Goal: Information Seeking & Learning: Check status

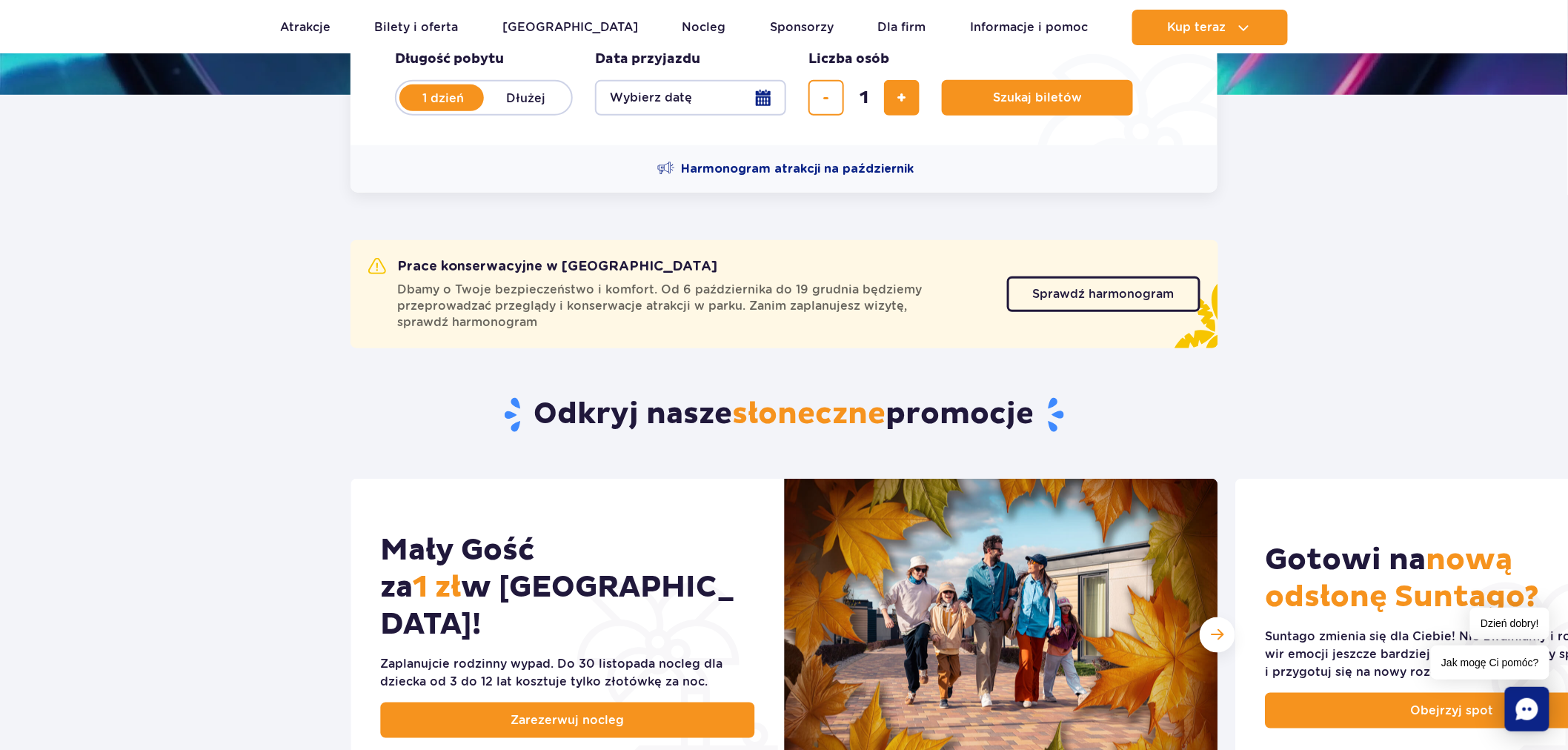
scroll to position [378, 0]
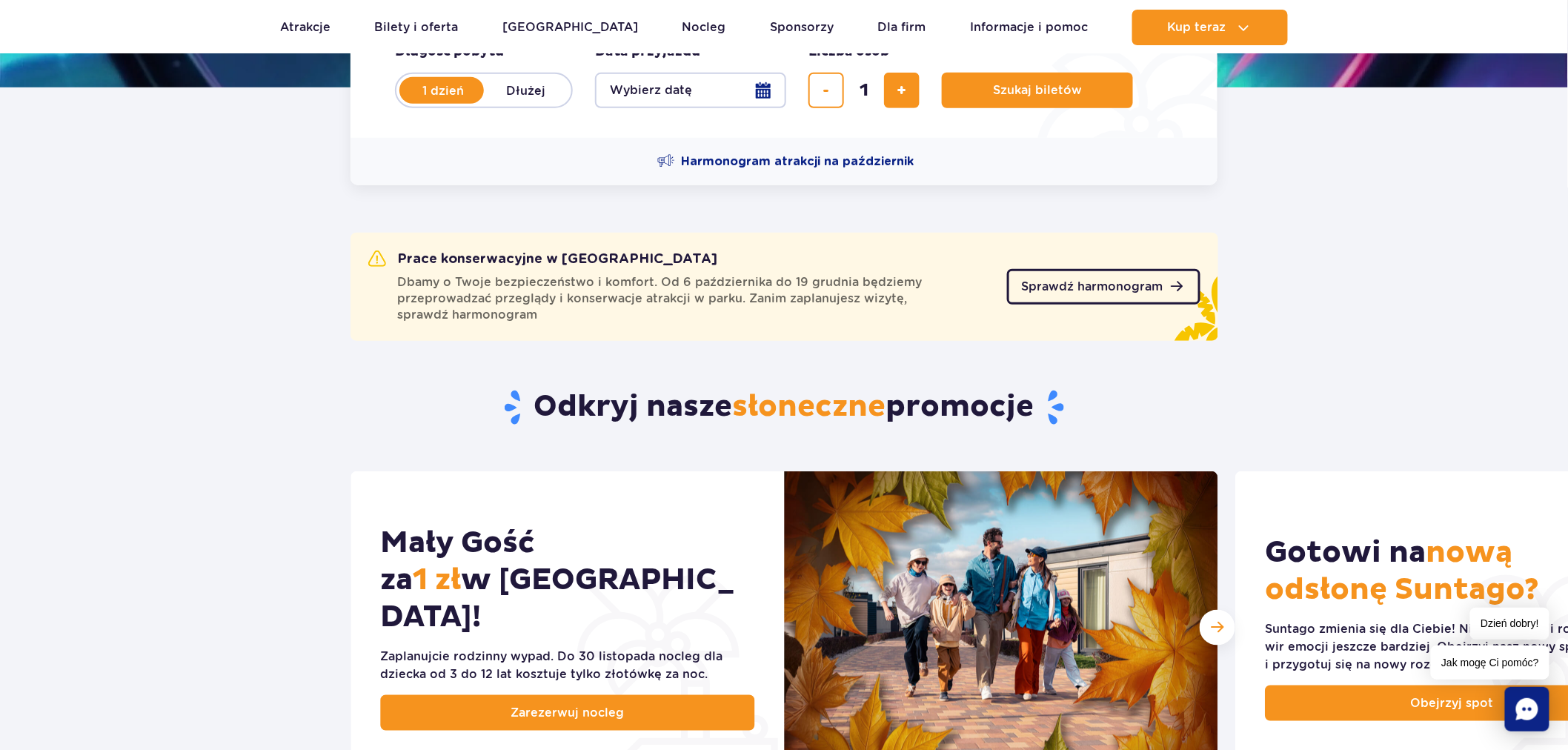
click at [1128, 281] on span "Sprawdź harmonogram" at bounding box center [1092, 286] width 141 height 12
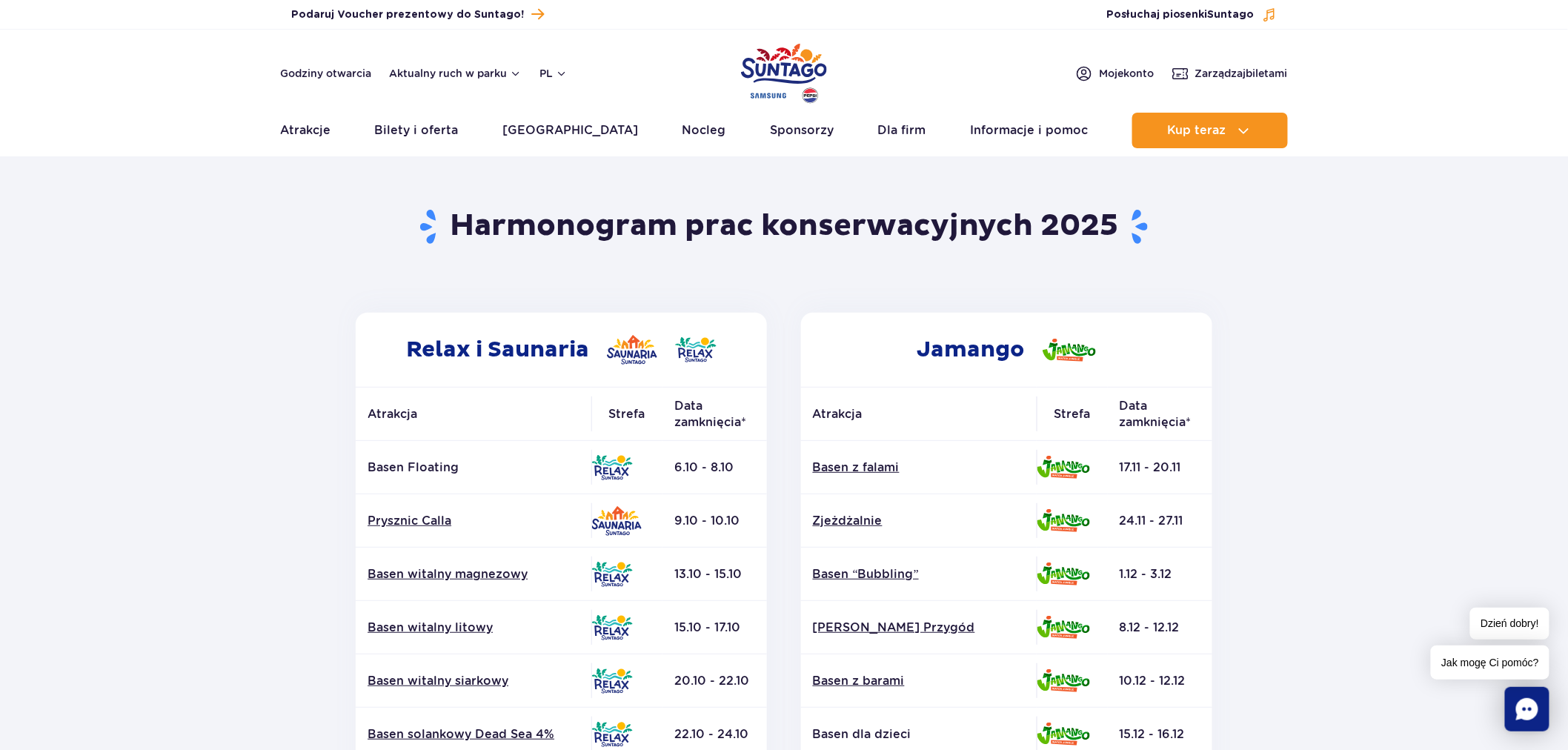
click at [113, 152] on header "Godziny otwarcia Aktualny ruch w parku pl PL EN UA Moje konto Zarządzaj biletam…" at bounding box center [784, 93] width 1568 height 127
